Goal: Check status: Check status

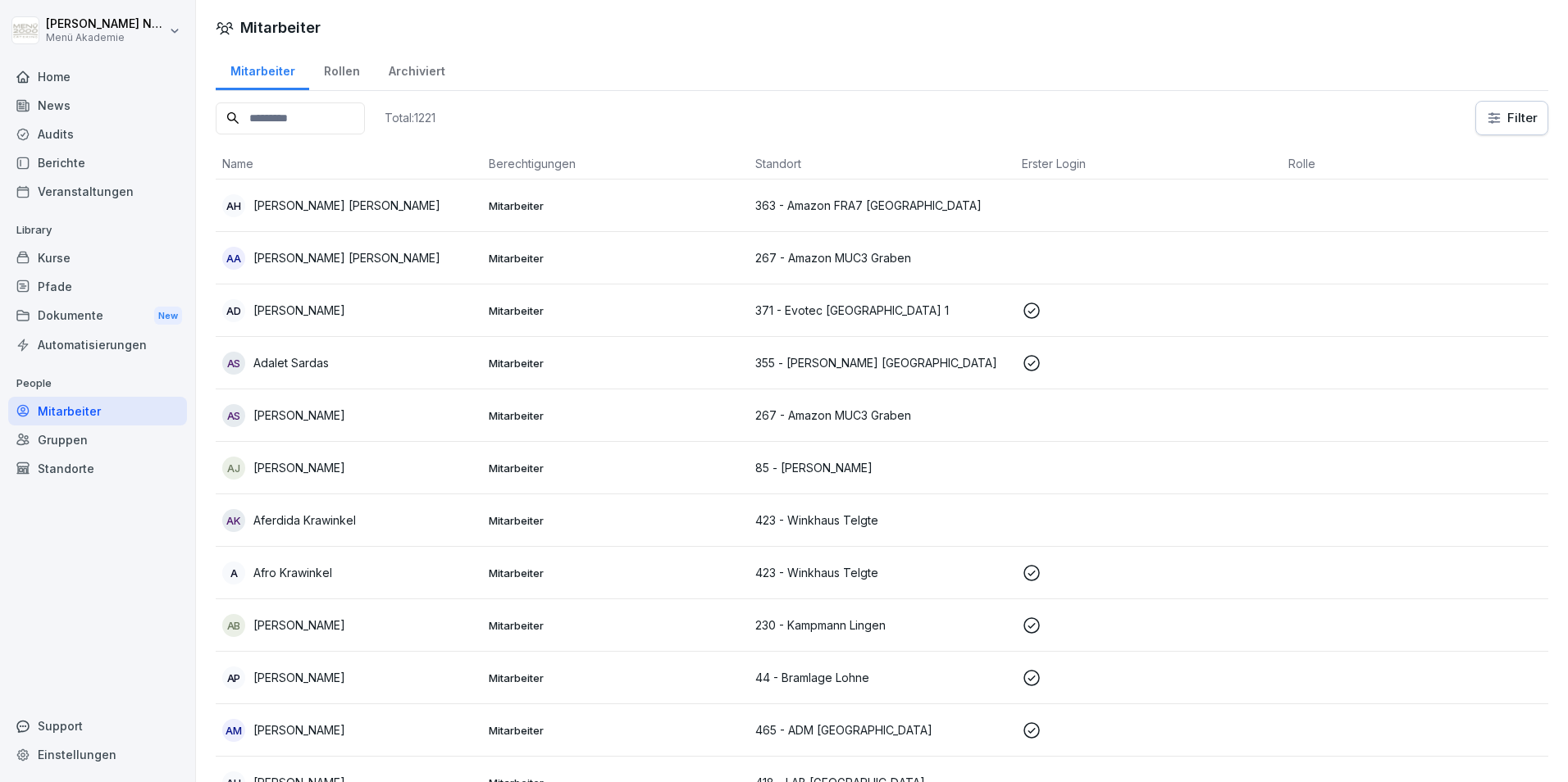
click at [98, 268] on div "Kurse" at bounding box center [98, 258] width 179 height 28
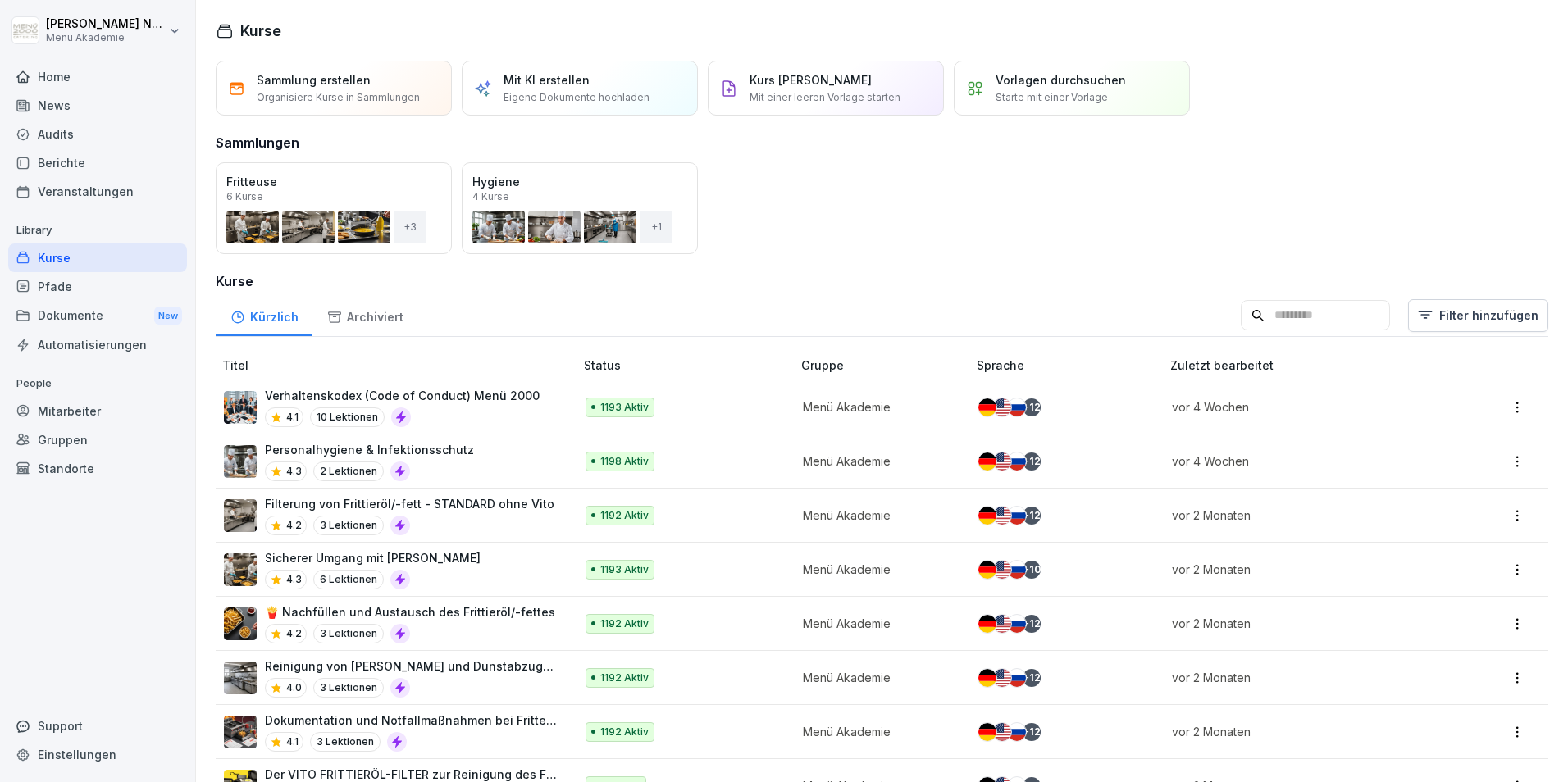
click at [0, 0] on button "Öffnen" at bounding box center [0, 0] width 0 height 0
click at [351, 318] on div "Archiviert" at bounding box center [365, 315] width 105 height 42
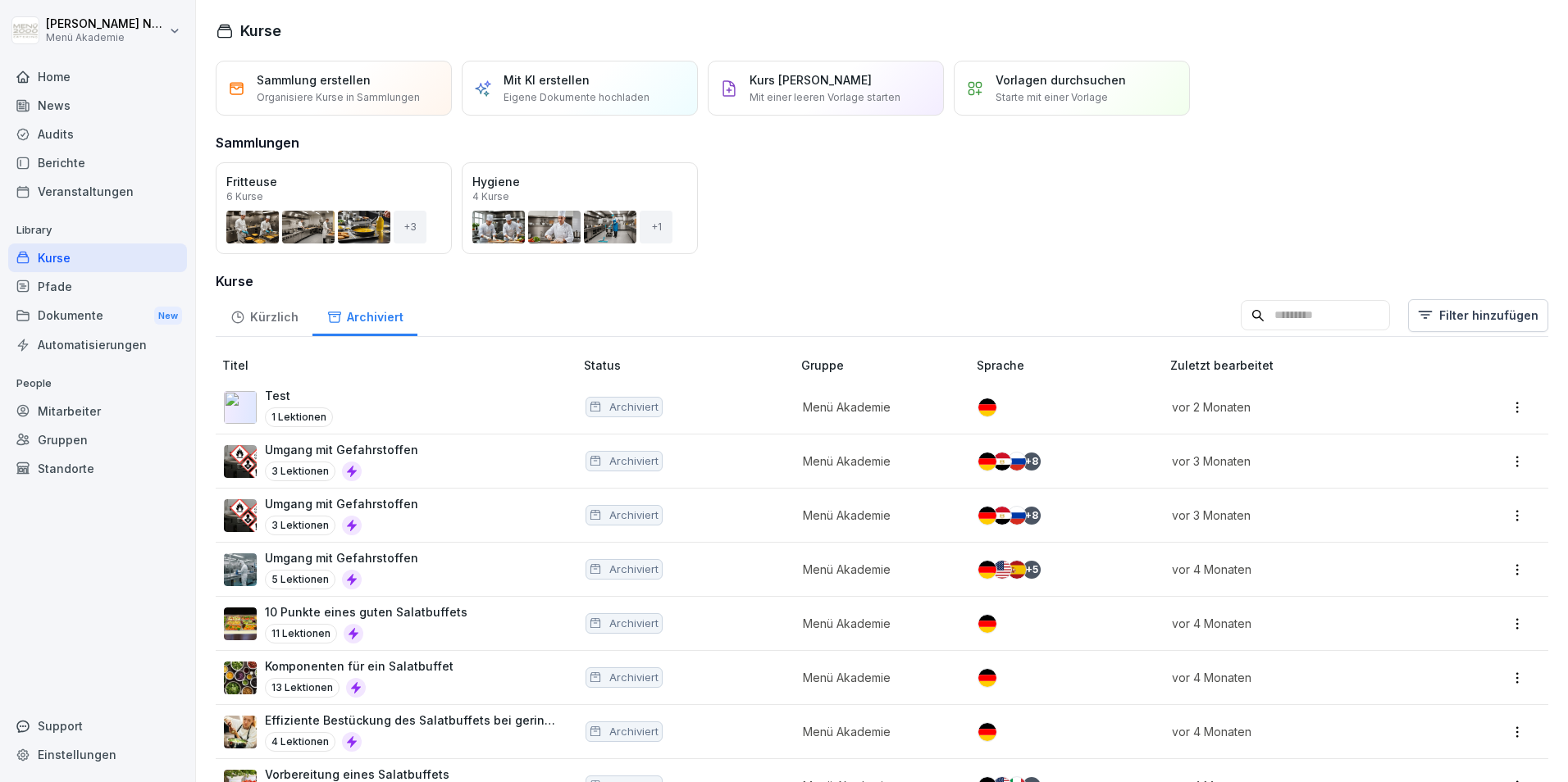
click at [251, 314] on div "Kürzlich" at bounding box center [264, 315] width 97 height 42
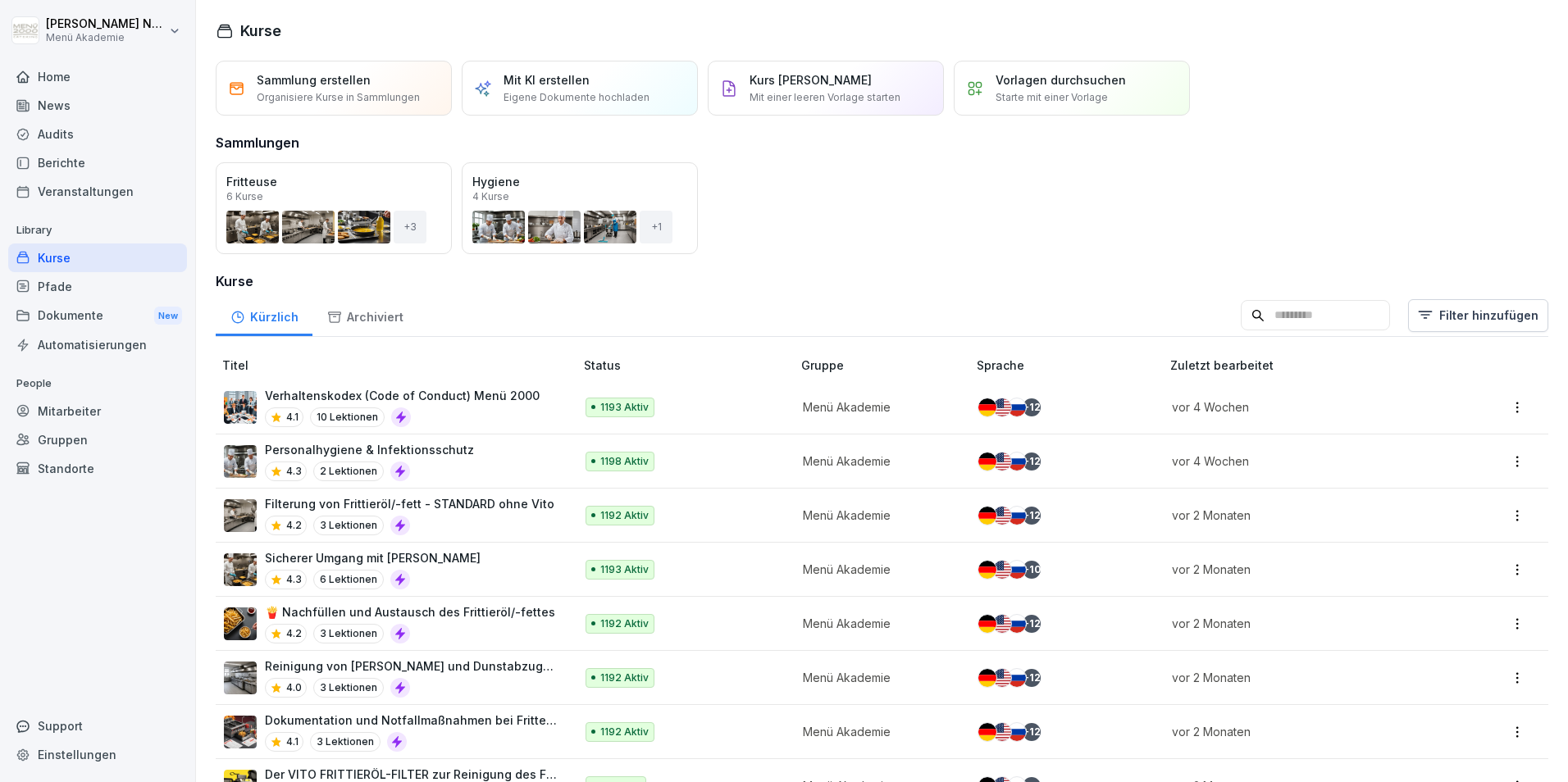
click at [0, 0] on div "Öffnen" at bounding box center [0, 0] width 0 height 0
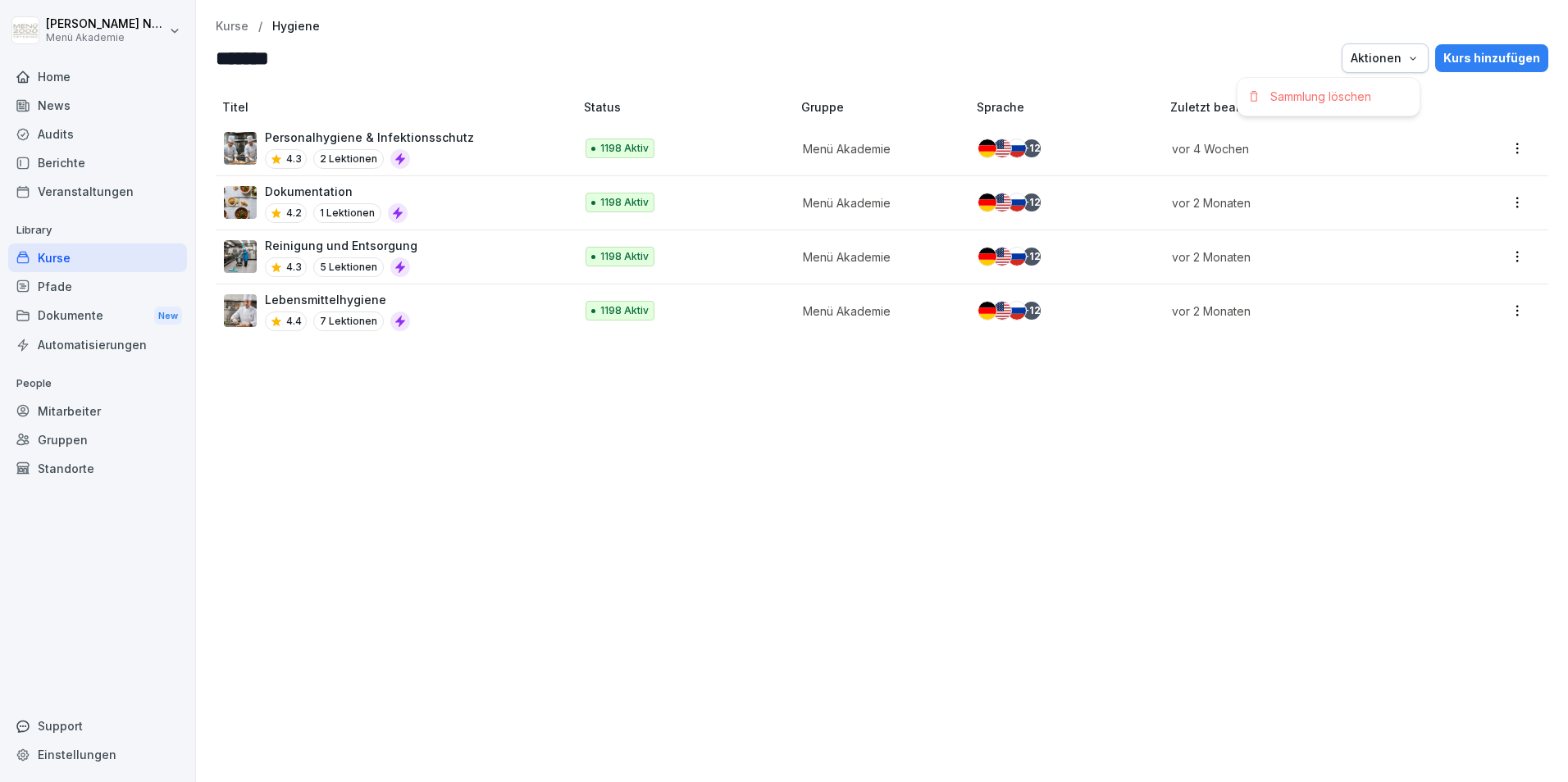
click at [1397, 63] on div "Aktionen" at bounding box center [1384, 58] width 69 height 18
click at [1233, 40] on html "[PERSON_NAME] Menü Akademie Home News Audits Berichte Veranstaltungen Library K…" at bounding box center [784, 391] width 1568 height 782
click at [1506, 150] on html "[PERSON_NAME] Menü Akademie Home News Audits Berichte Veranstaltungen Library K…" at bounding box center [784, 391] width 1568 height 782
click at [975, 535] on html "[PERSON_NAME] Menü Akademie Home News Audits Berichte Veranstaltungen Library K…" at bounding box center [784, 391] width 1568 height 782
click at [96, 409] on div "Mitarbeiter" at bounding box center [98, 411] width 179 height 28
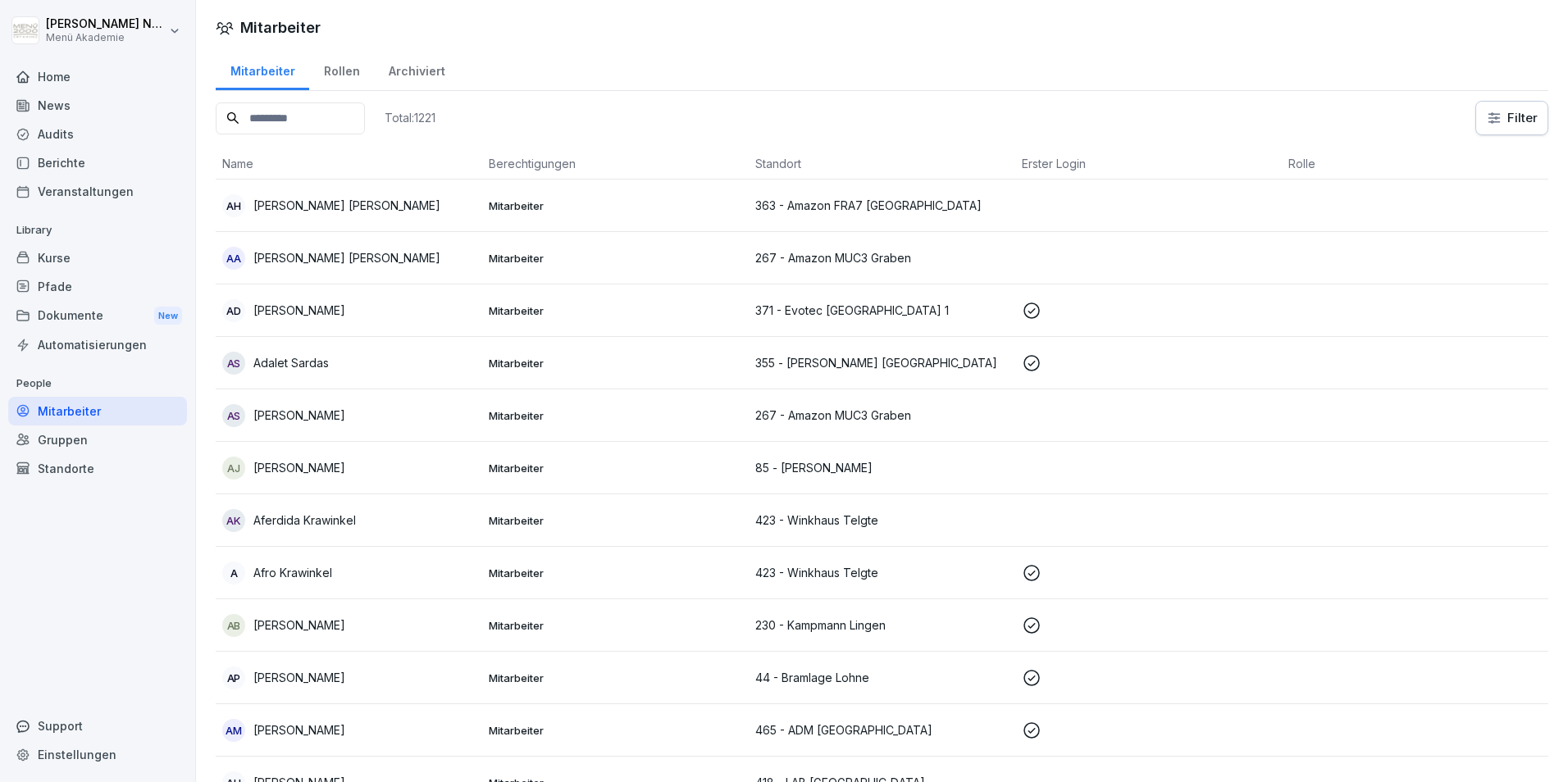
click at [259, 120] on input at bounding box center [291, 118] width 150 height 32
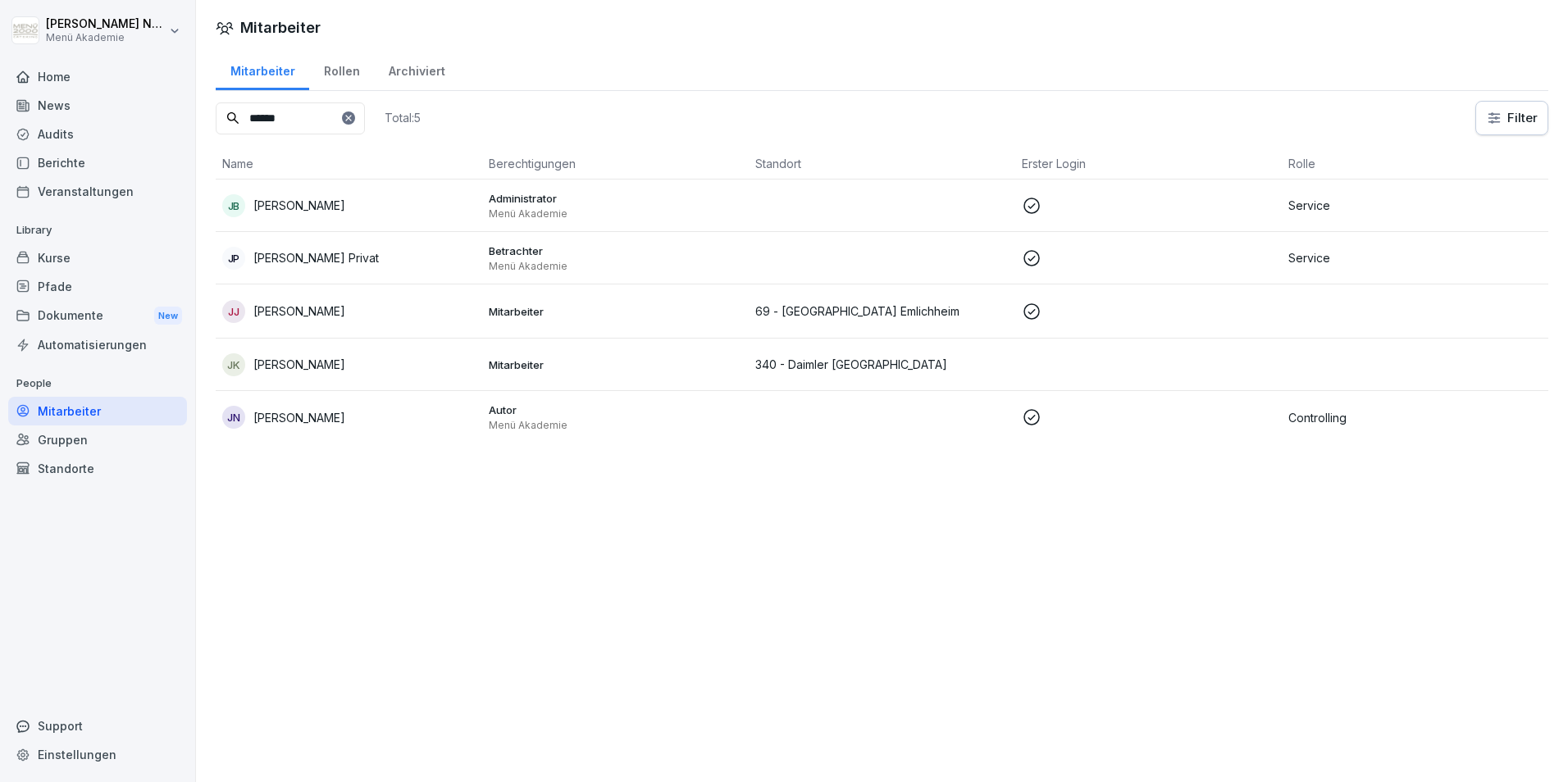
click at [302, 426] on div "JN [PERSON_NAME]" at bounding box center [349, 418] width 254 height 23
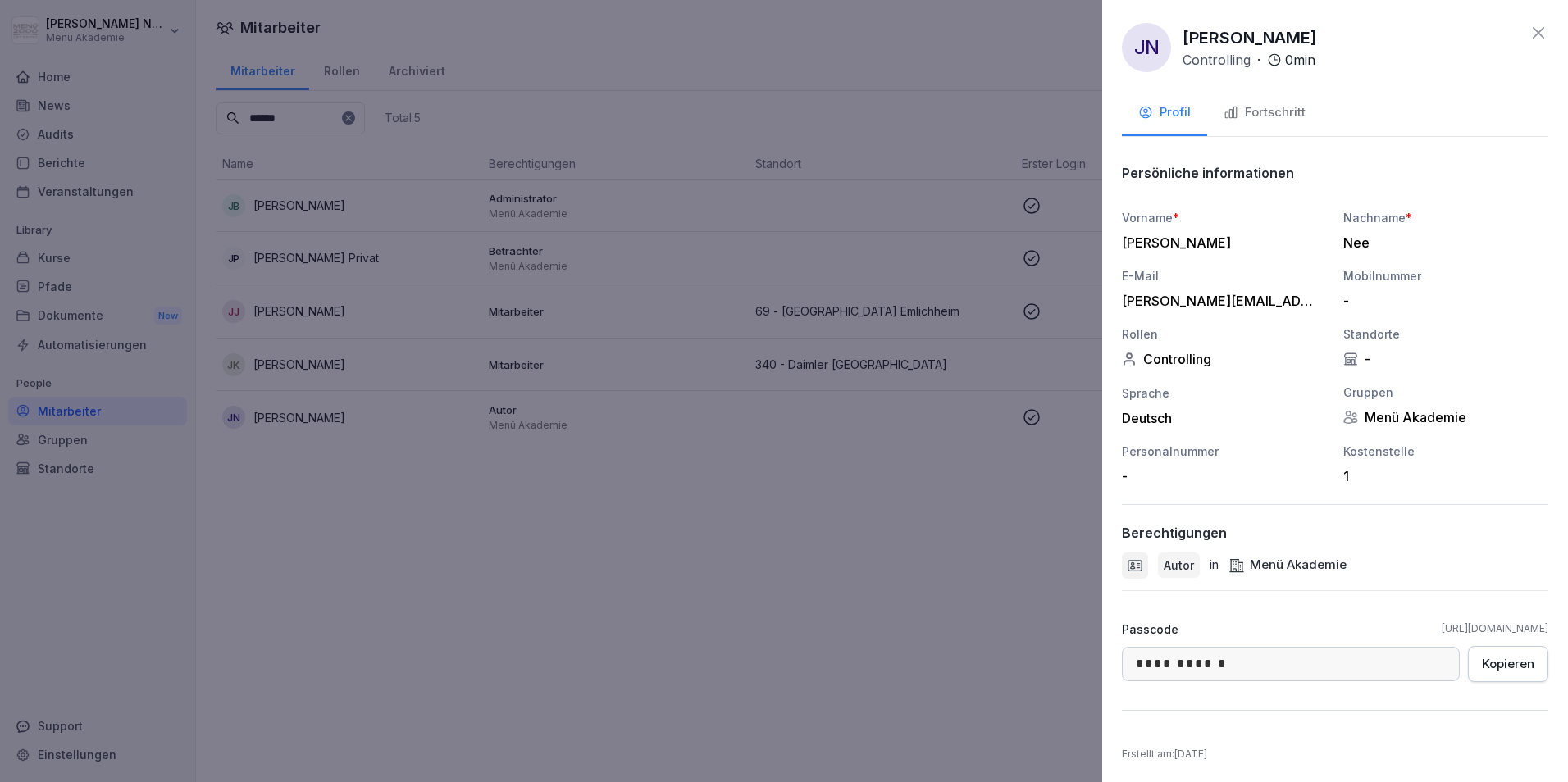
click at [1255, 96] on button "Fortschritt" at bounding box center [1264, 114] width 115 height 44
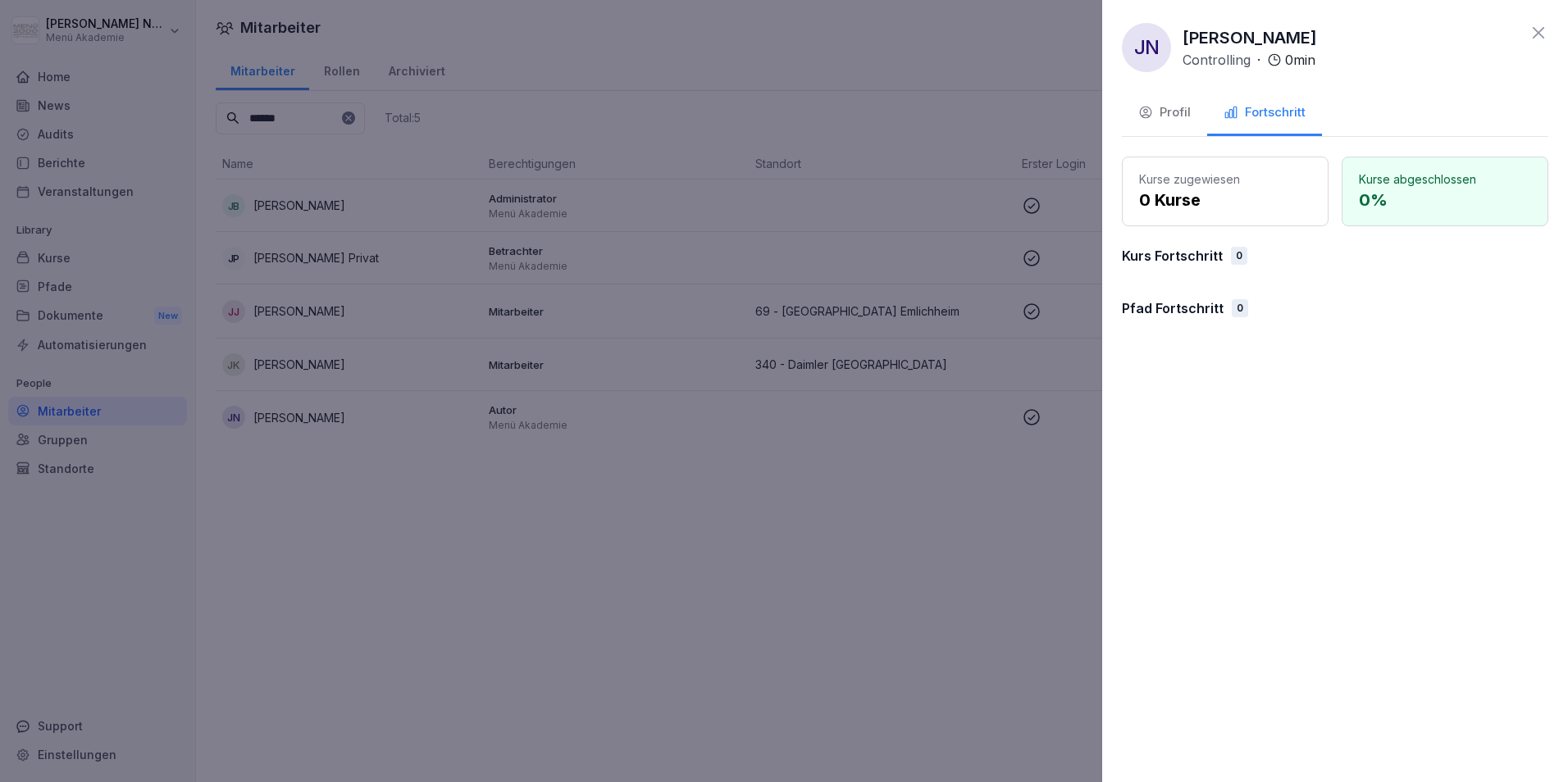
click at [1156, 122] on button "Profil" at bounding box center [1164, 114] width 85 height 44
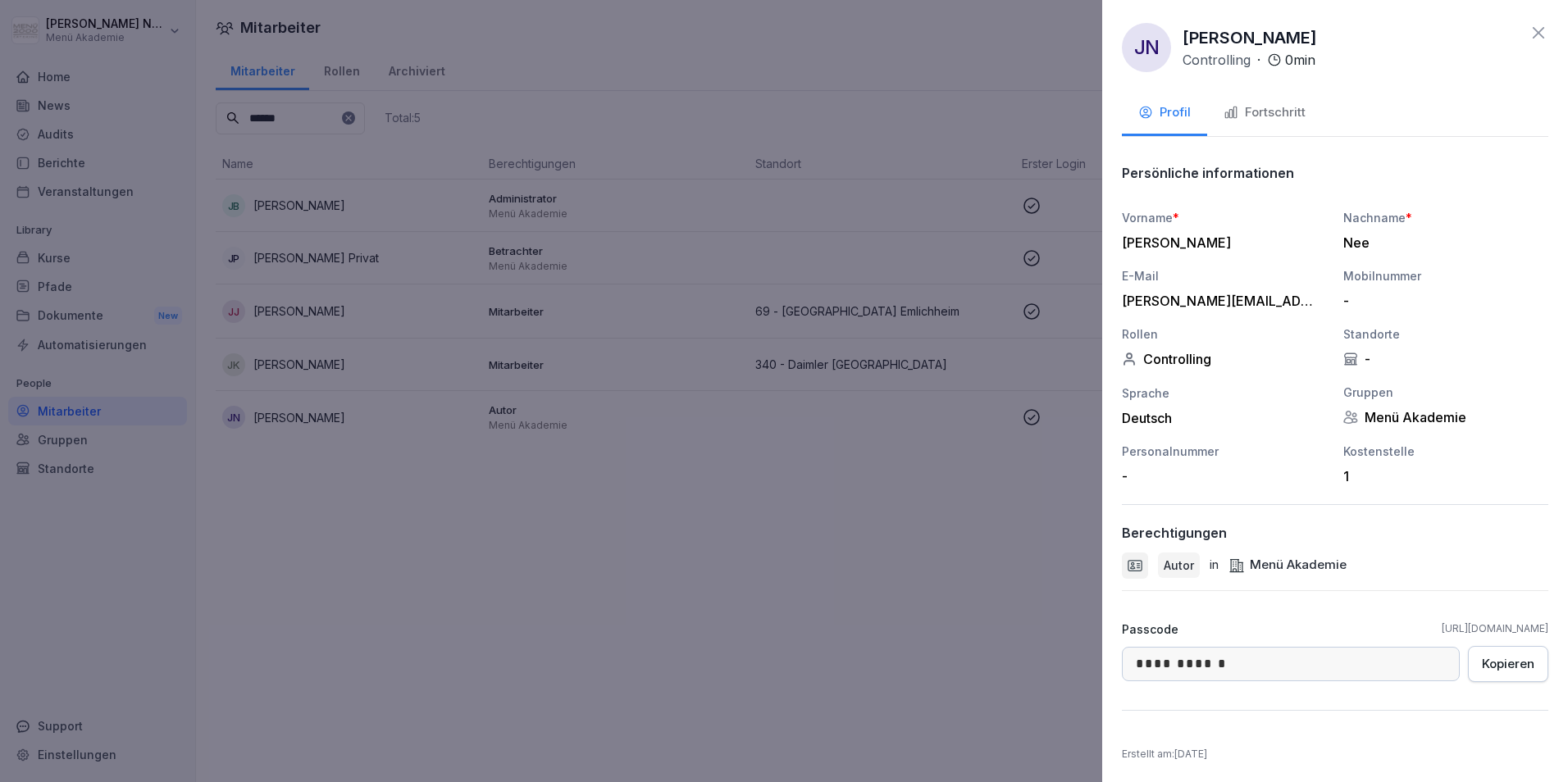
click at [1532, 40] on icon at bounding box center [1538, 32] width 20 height 20
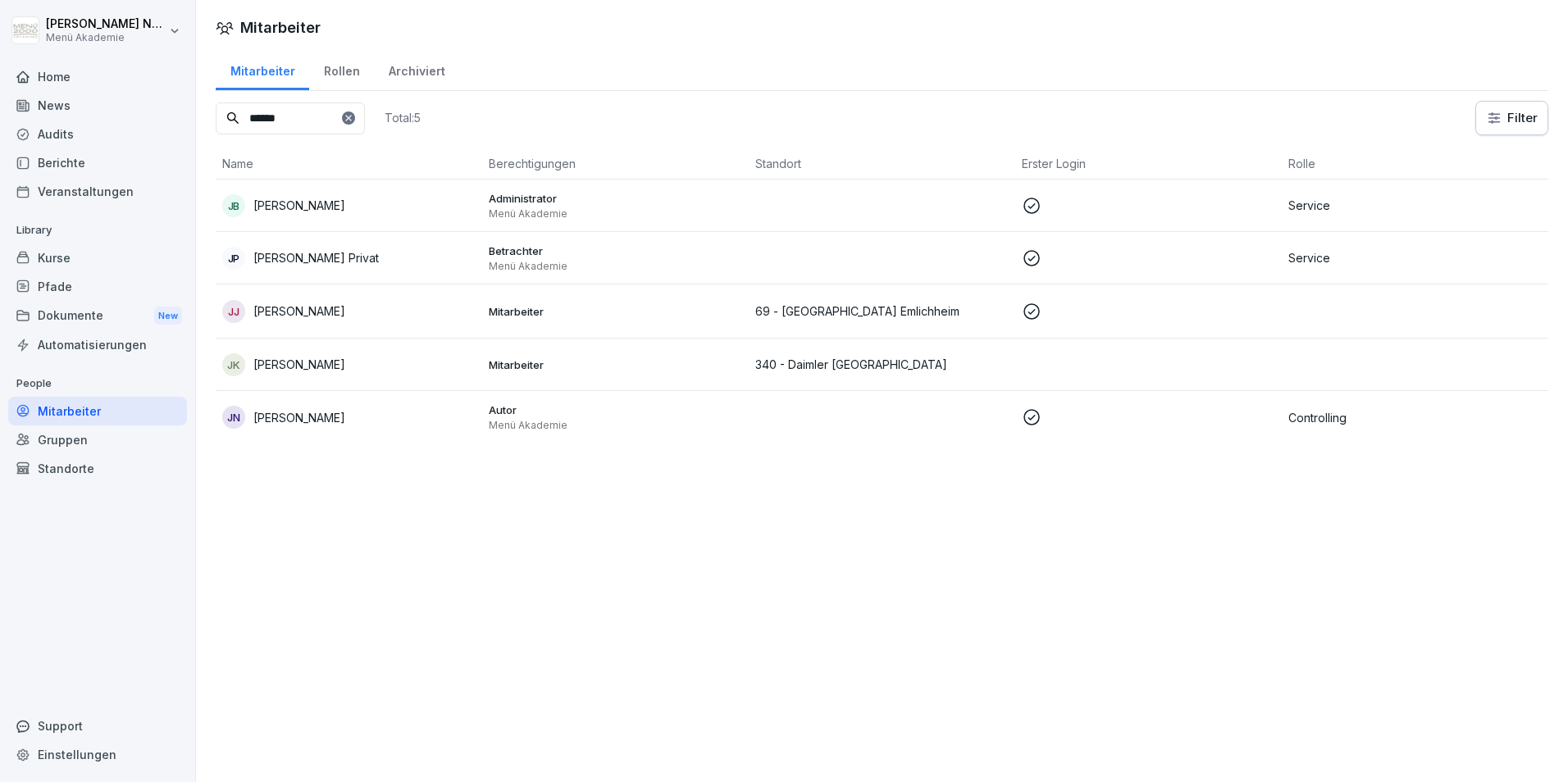
drag, startPoint x: 328, startPoint y: 119, endPoint x: 2, endPoint y: 98, distance: 326.7
click at [4, 98] on div "[PERSON_NAME] Menü Akademie Home News Audits Berichte Veranstaltungen Library K…" at bounding box center [784, 391] width 1568 height 782
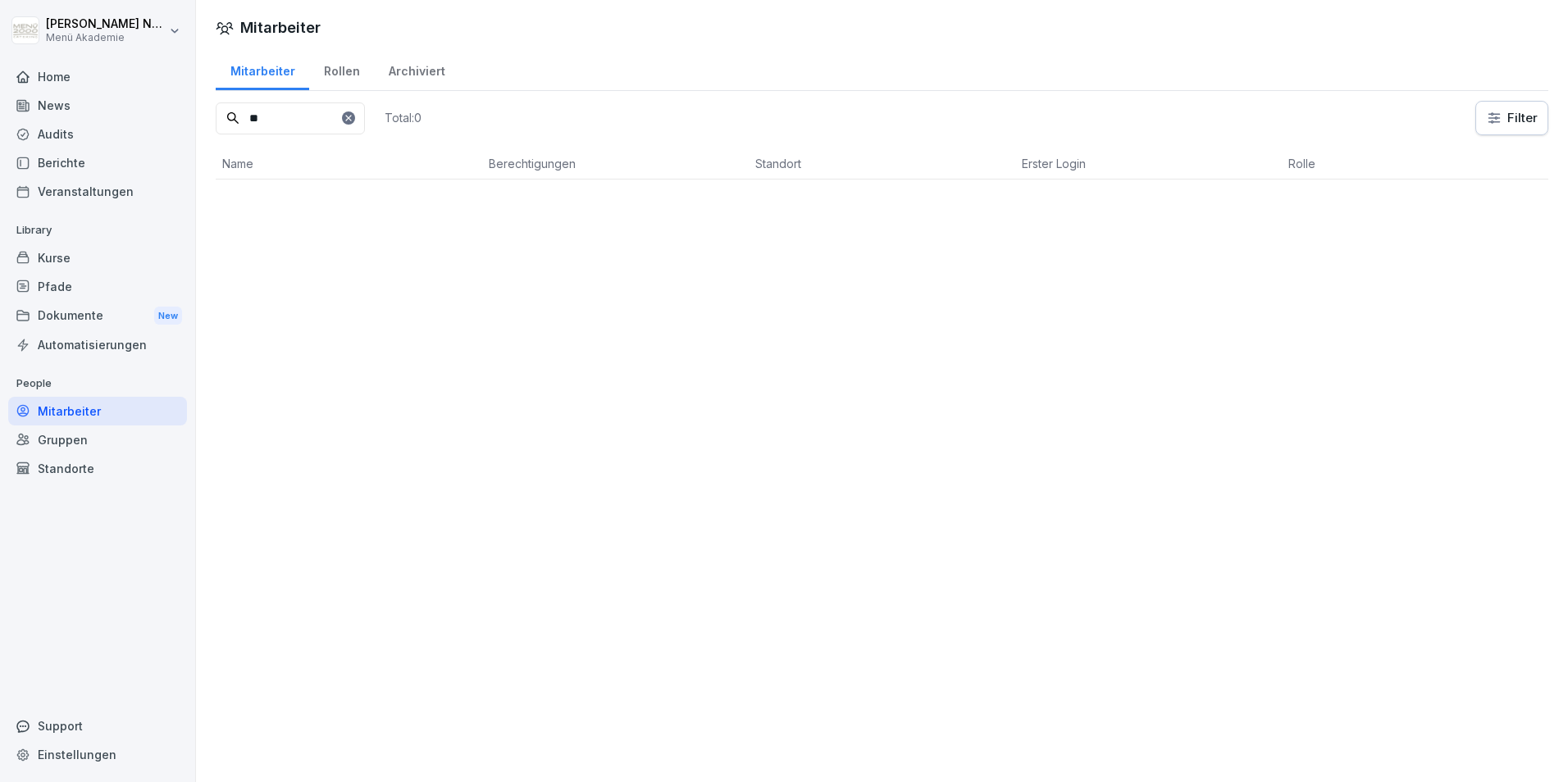
type input "*"
